Goal: Check status: Check status

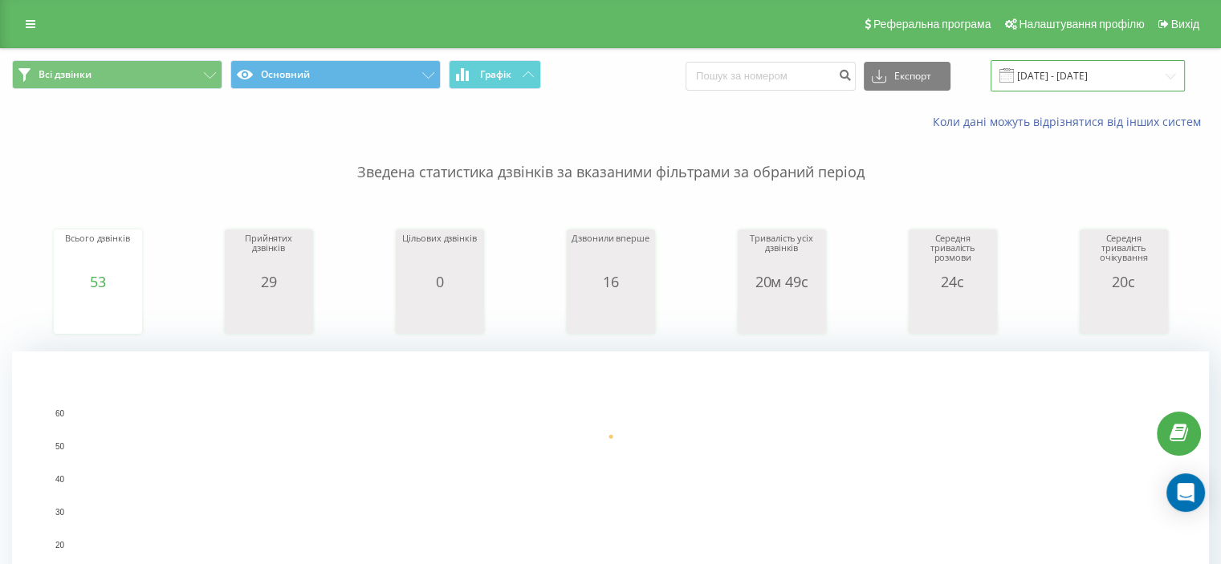
click at [1073, 73] on input "[DATE] - [DATE]" at bounding box center [1088, 75] width 194 height 31
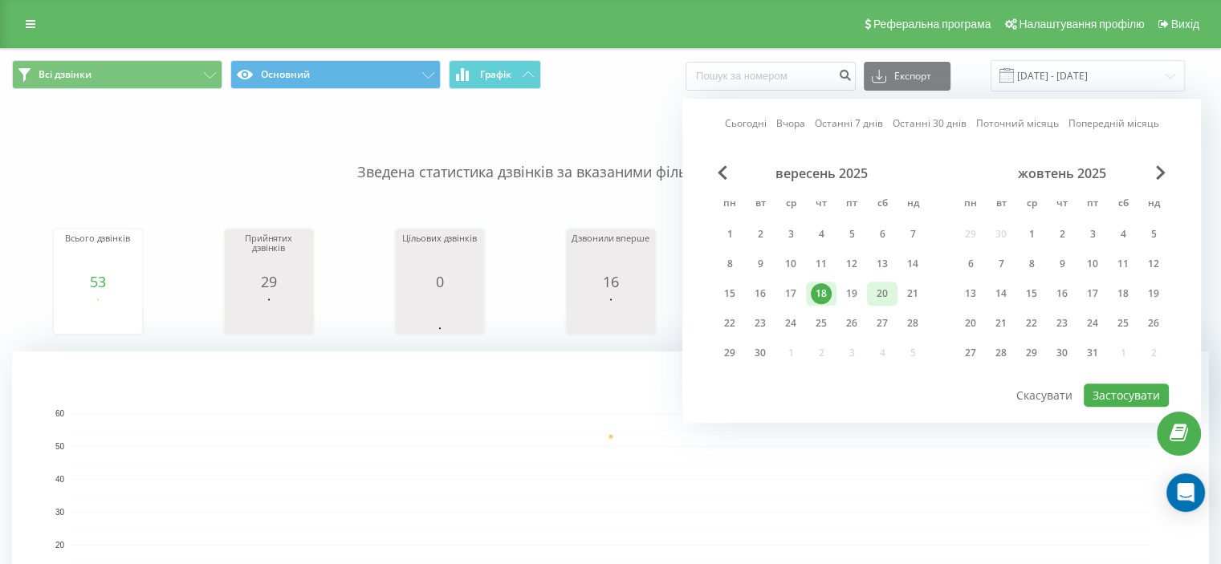
click at [886, 285] on div "20" at bounding box center [882, 293] width 21 height 21
click at [1110, 385] on button "Застосувати" at bounding box center [1126, 395] width 85 height 23
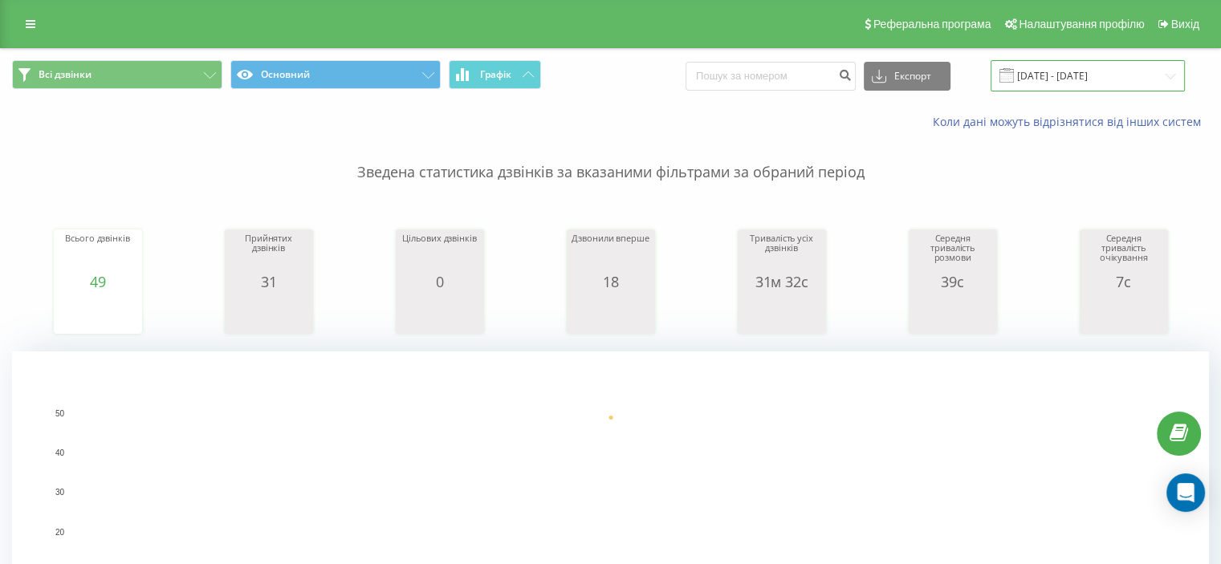
click at [1070, 79] on input "20.09.2025 - 20.09.2025" at bounding box center [1088, 75] width 194 height 31
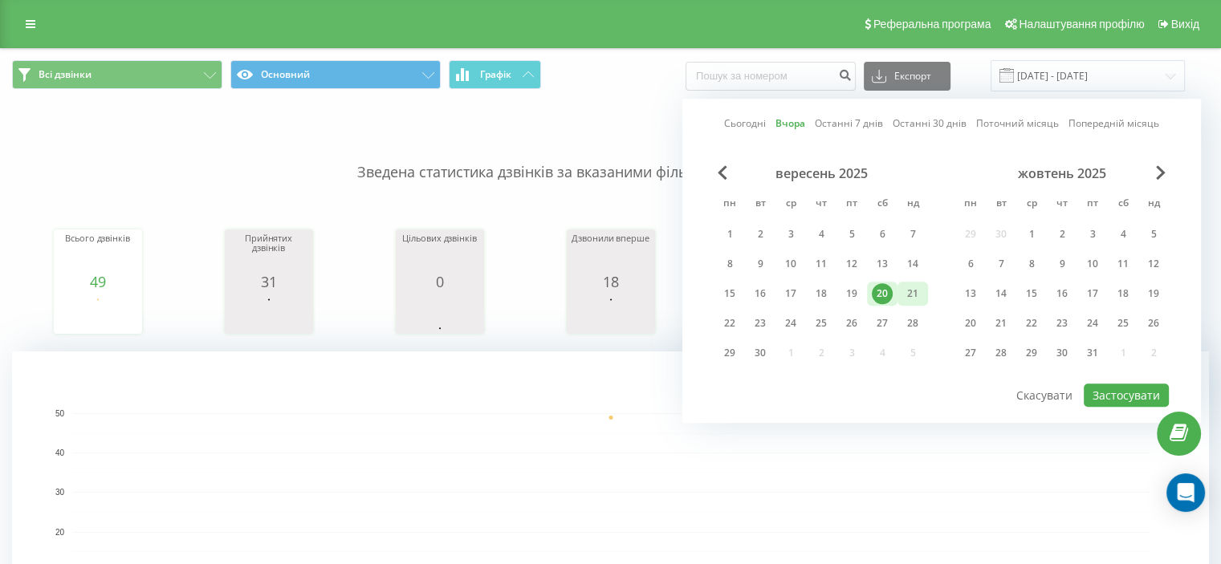
click at [912, 291] on div "21" at bounding box center [912, 293] width 21 height 21
click at [1130, 391] on button "Застосувати" at bounding box center [1126, 395] width 85 height 23
type input "21.09.2025 - 21.09.2025"
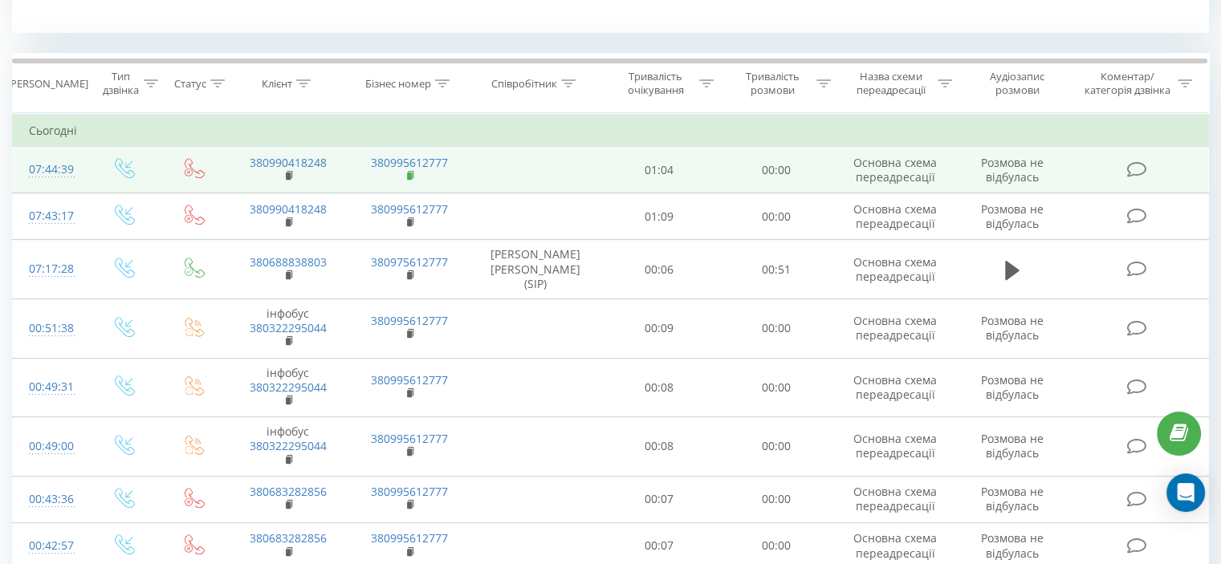
scroll to position [642, 0]
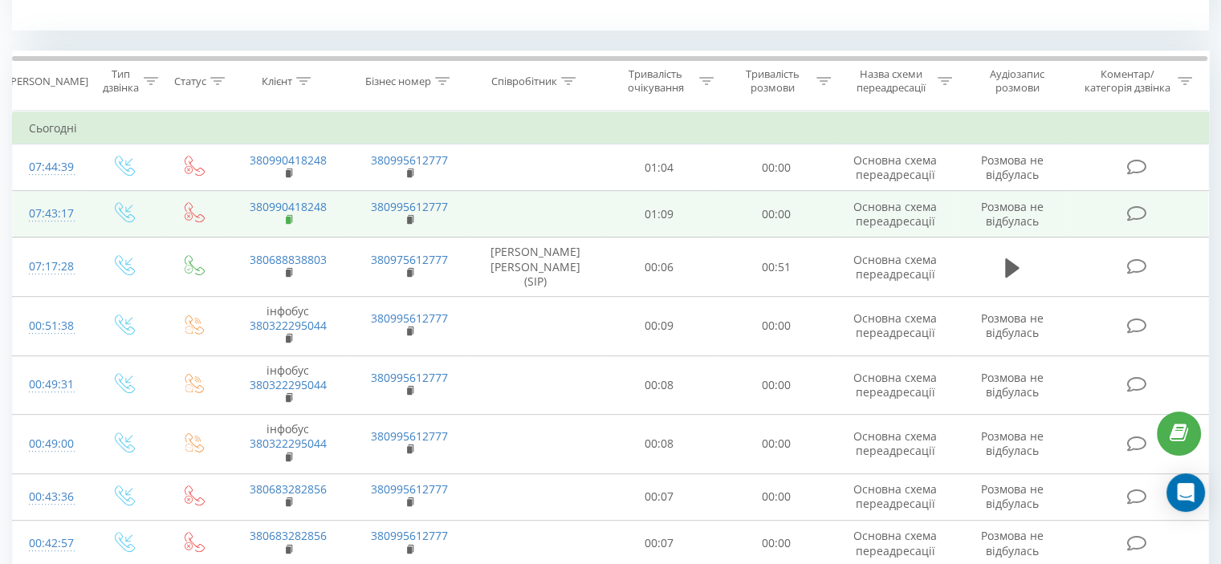
click at [289, 223] on icon at bounding box center [290, 219] width 9 height 11
